Goal: Information Seeking & Learning: Learn about a topic

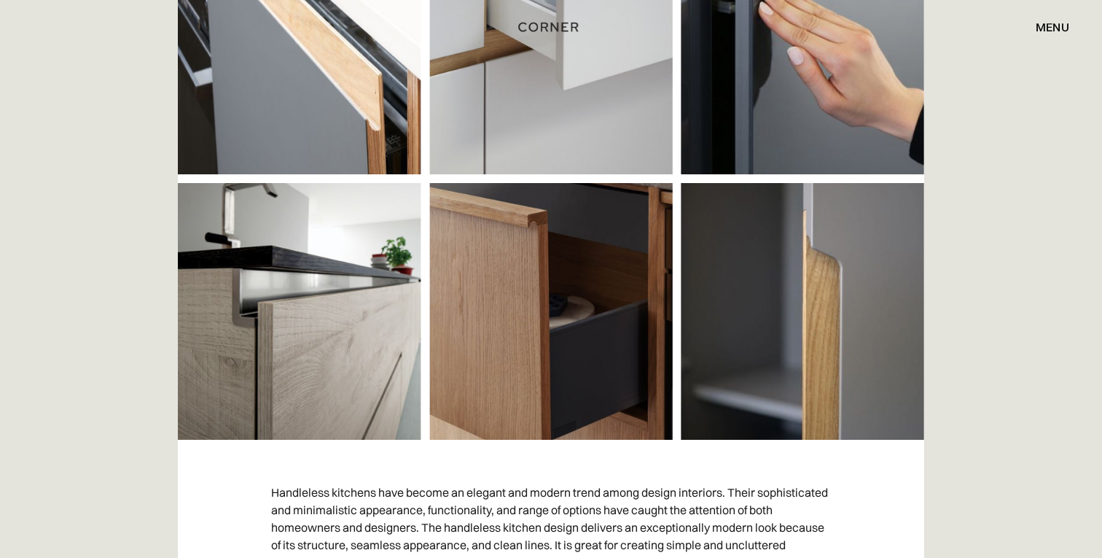
scroll to position [466, 0]
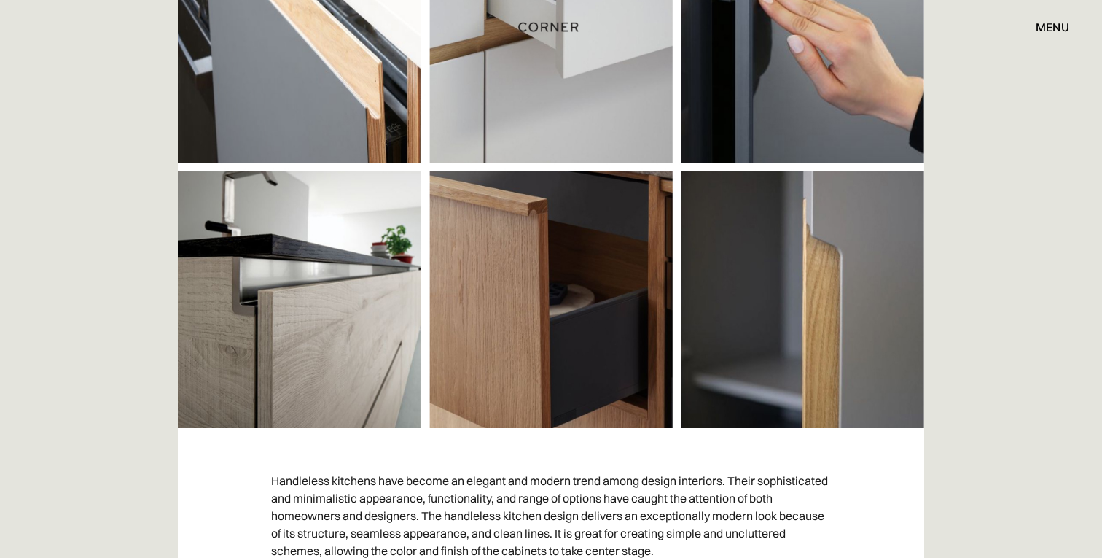
click at [556, 254] on img at bounding box center [551, 165] width 747 height 525
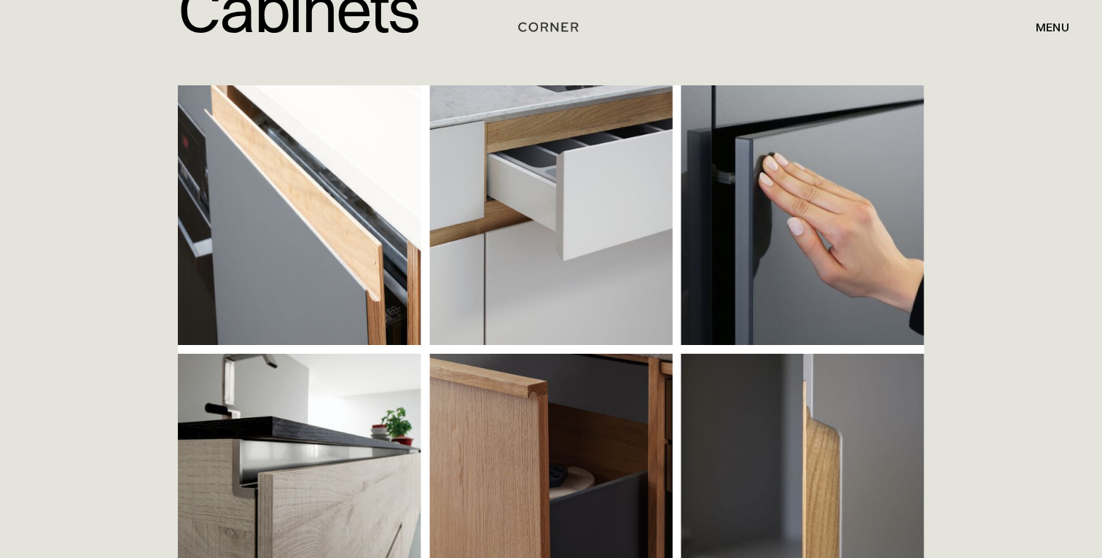
scroll to position [0, 0]
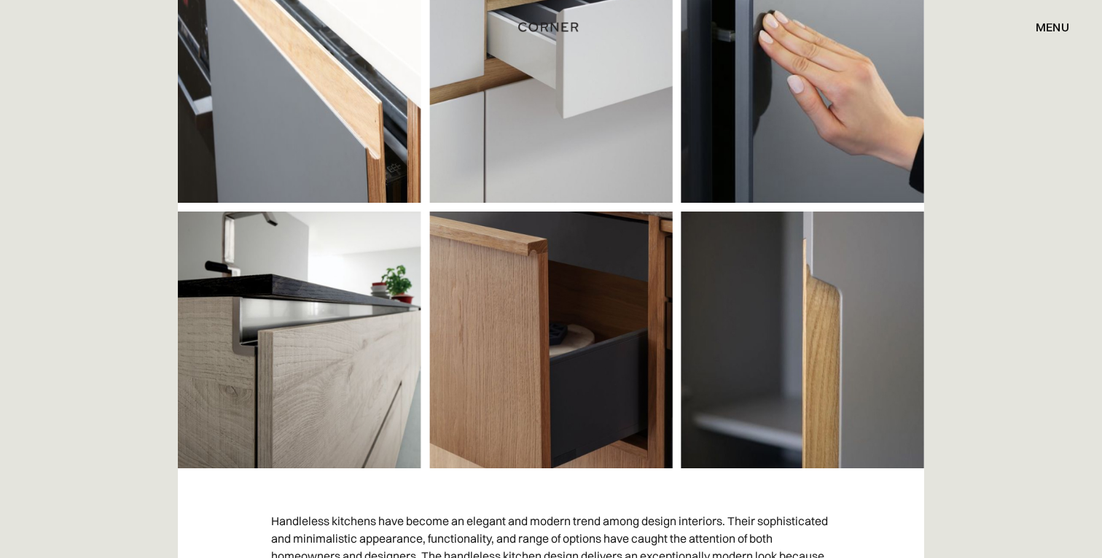
scroll to position [424, 0]
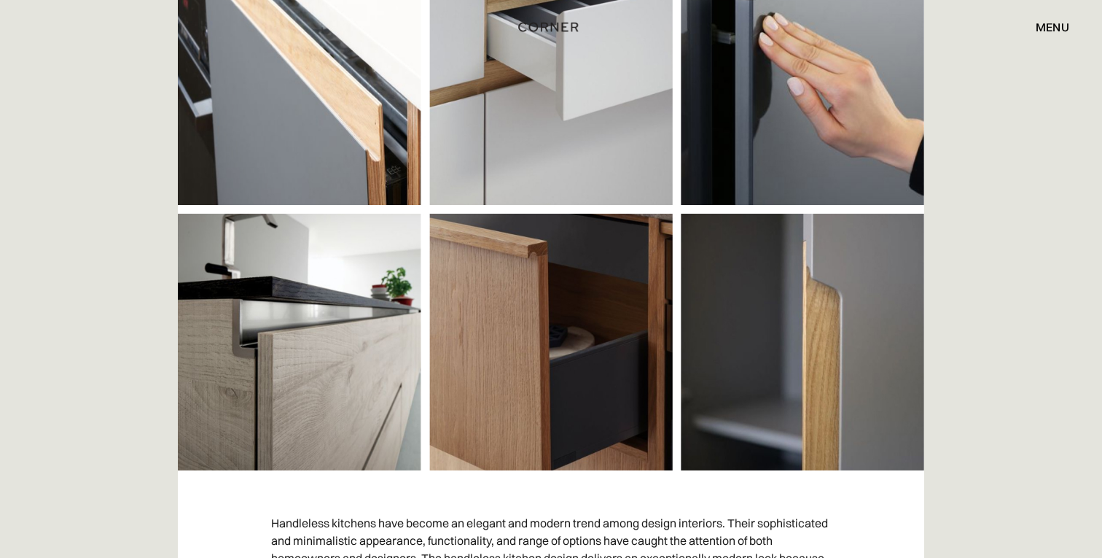
click at [529, 299] on img at bounding box center [551, 207] width 747 height 525
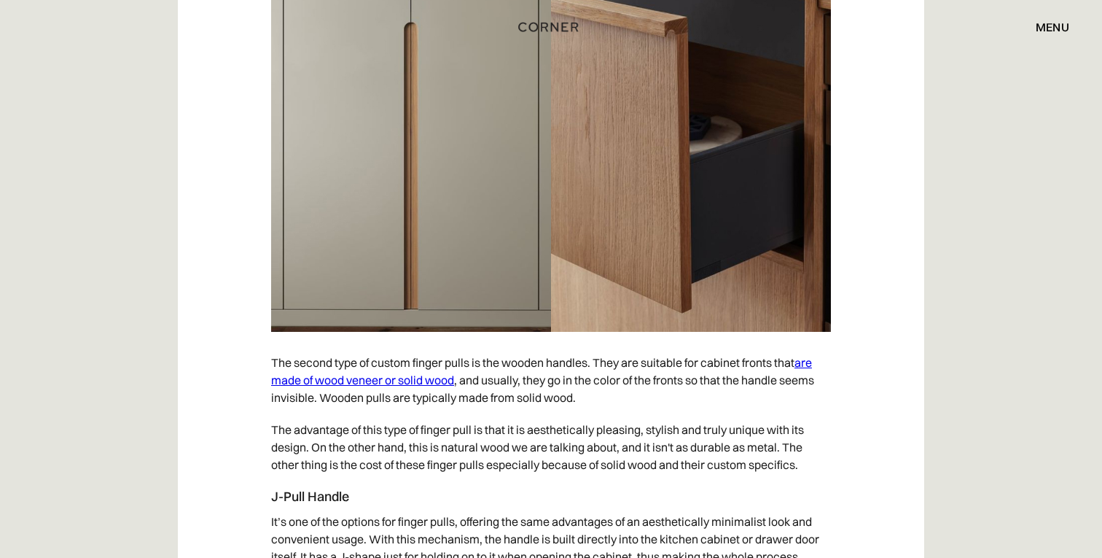
scroll to position [4259, 0]
click at [811, 362] on link "are made of wood veneer or solid wood" at bounding box center [541, 372] width 541 height 32
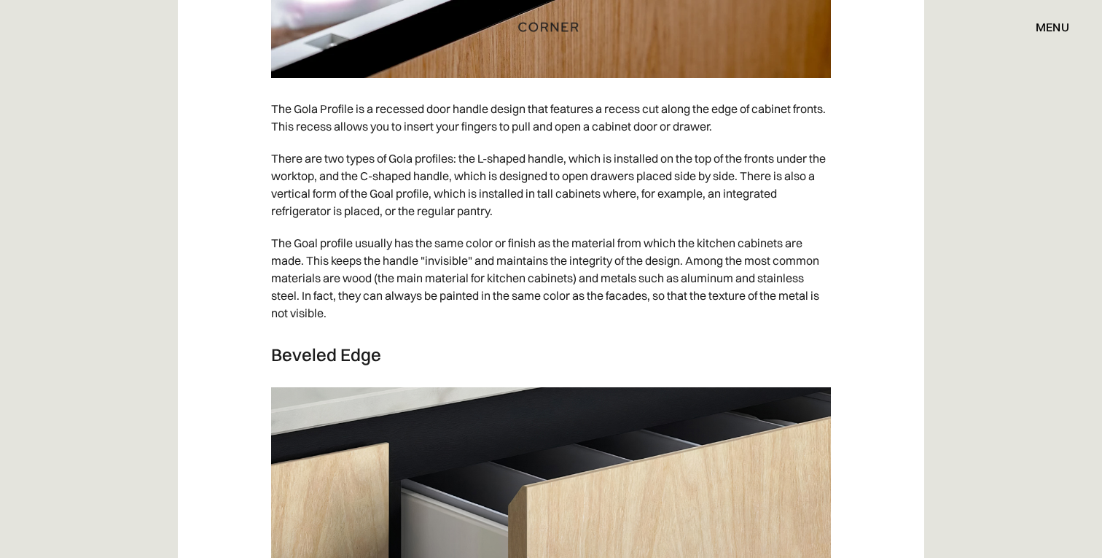
scroll to position [2671, 0]
